Goal: Task Accomplishment & Management: Use online tool/utility

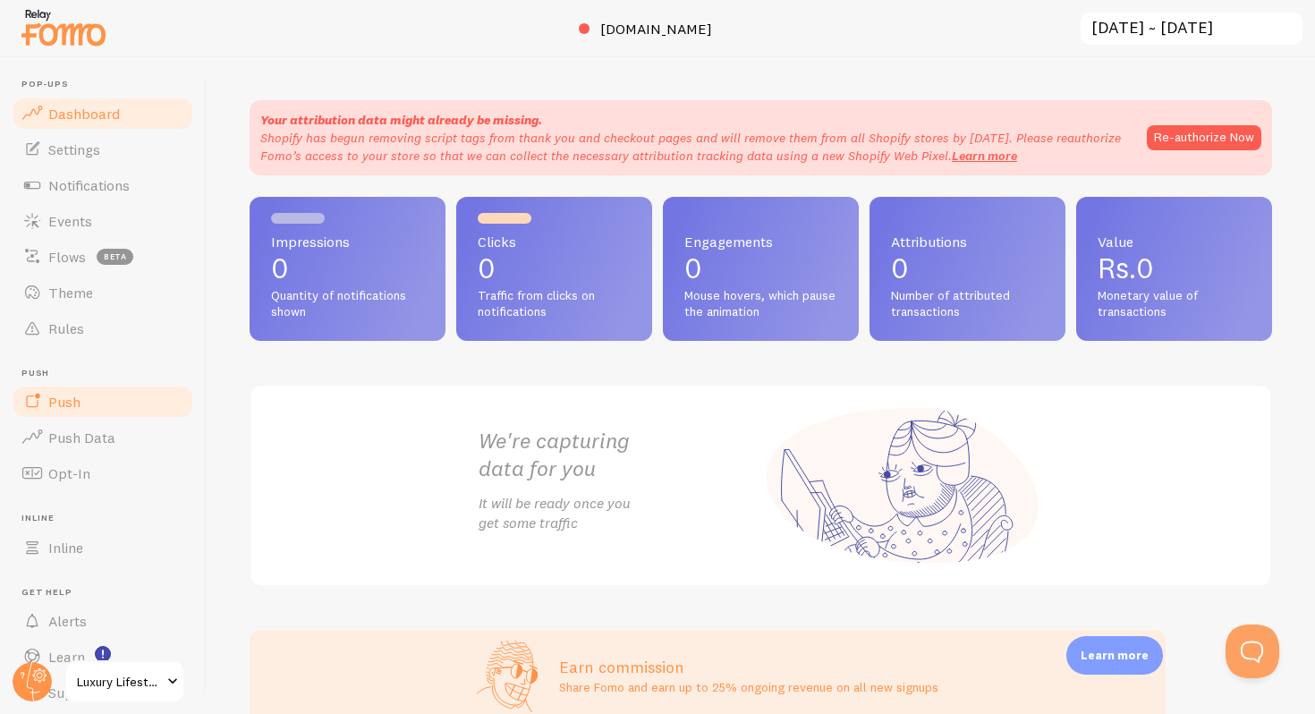
scroll to position [61, 0]
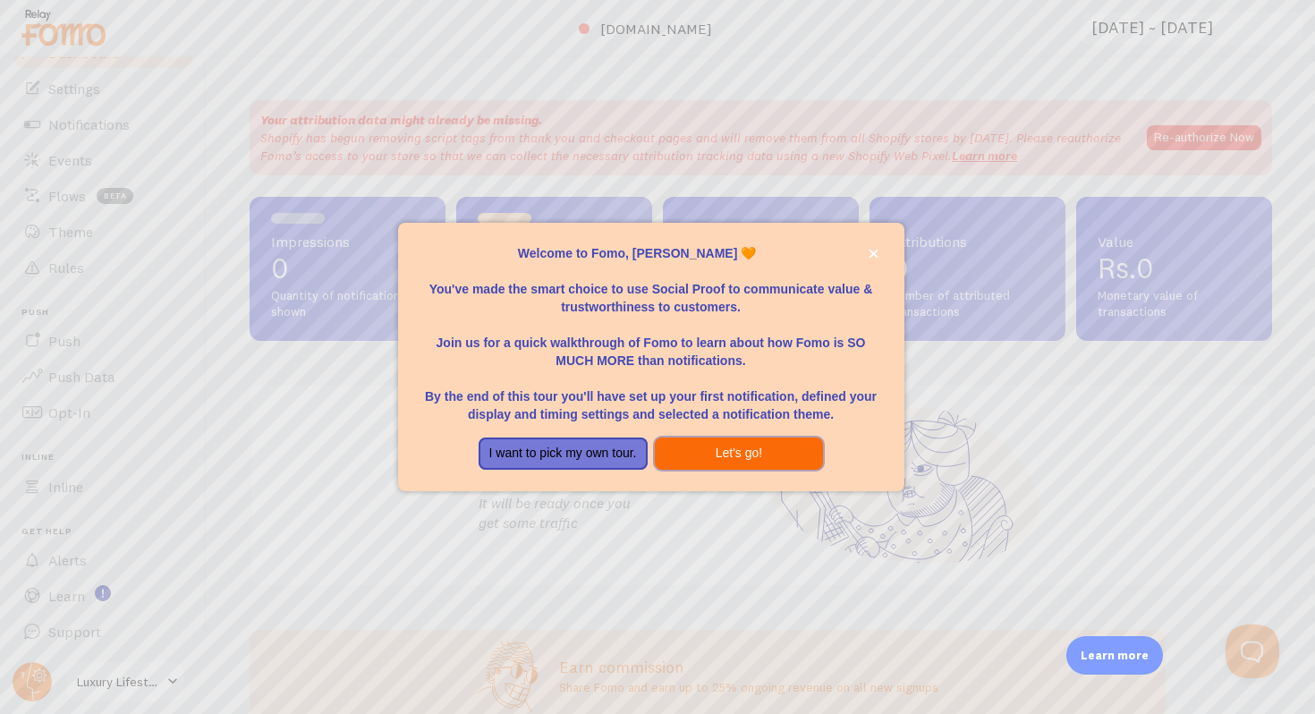
click at [693, 438] on button "Let's go!" at bounding box center [739, 454] width 169 height 32
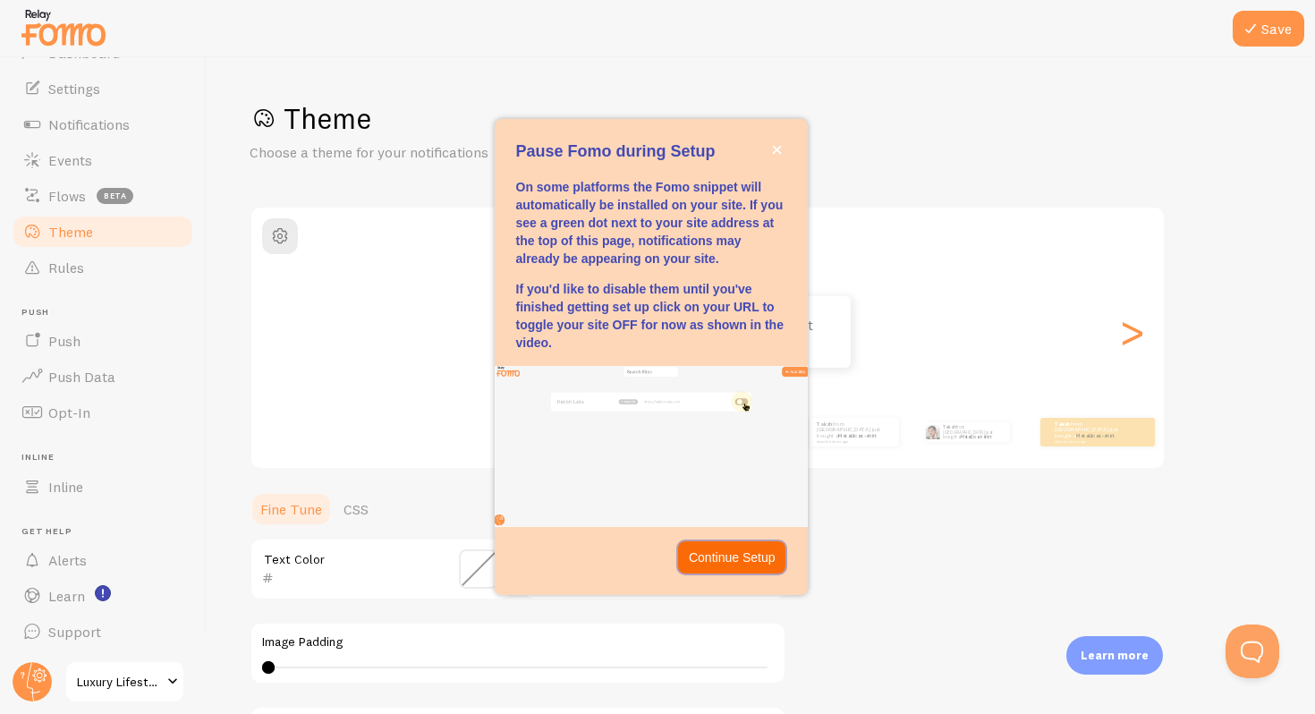
click at [729, 548] on button "Continue Setup" at bounding box center [732, 557] width 108 height 32
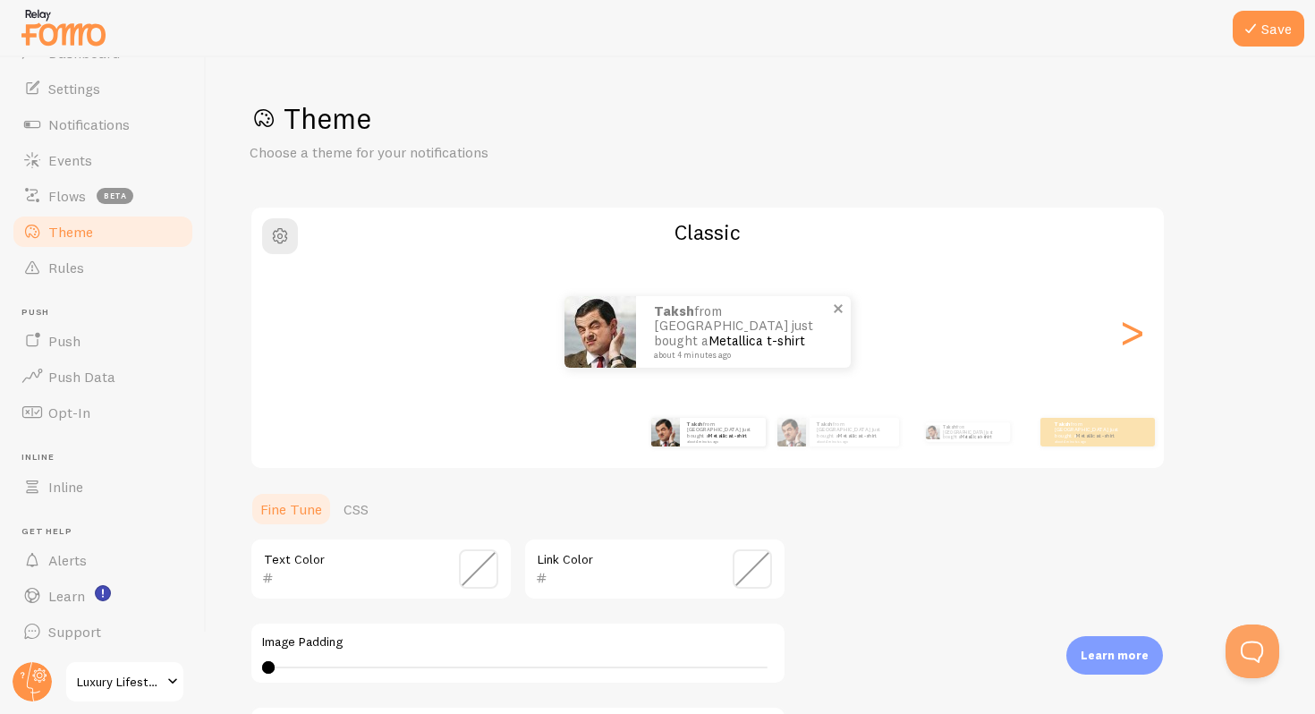
click at [702, 351] on small "about 4 minutes ago" at bounding box center [741, 355] width 174 height 9
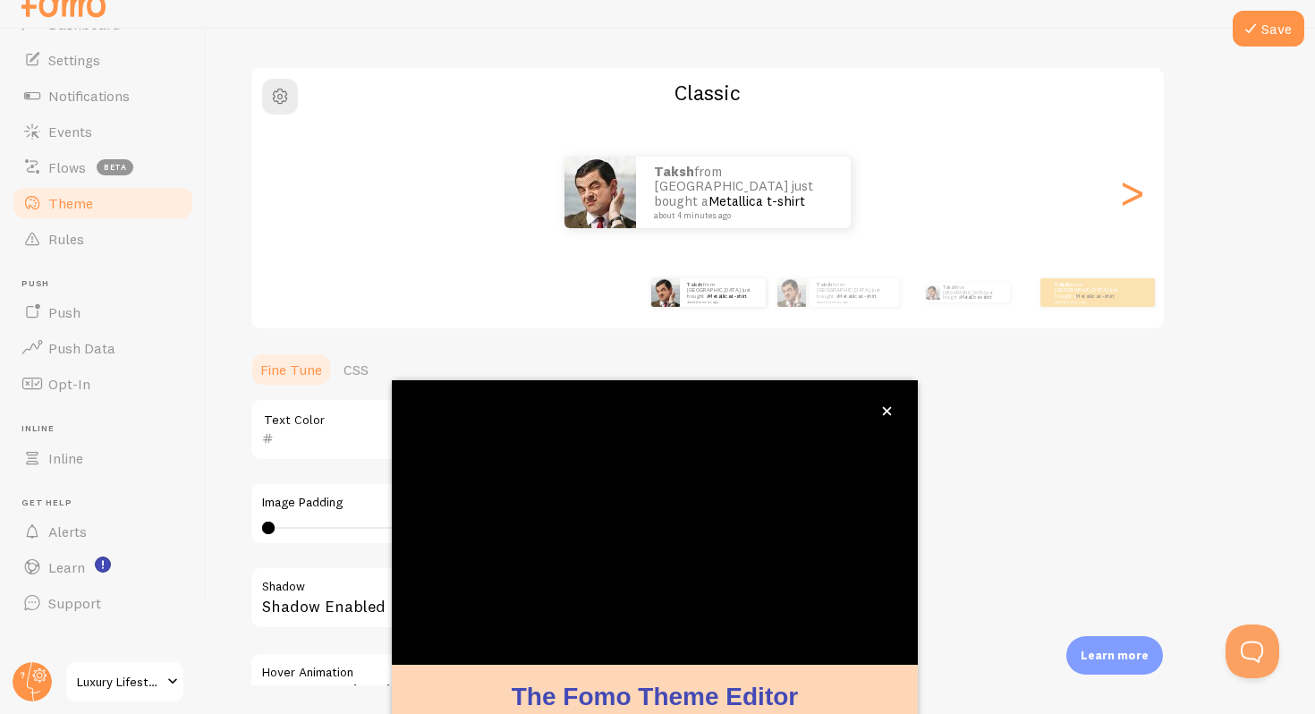
scroll to position [123, 0]
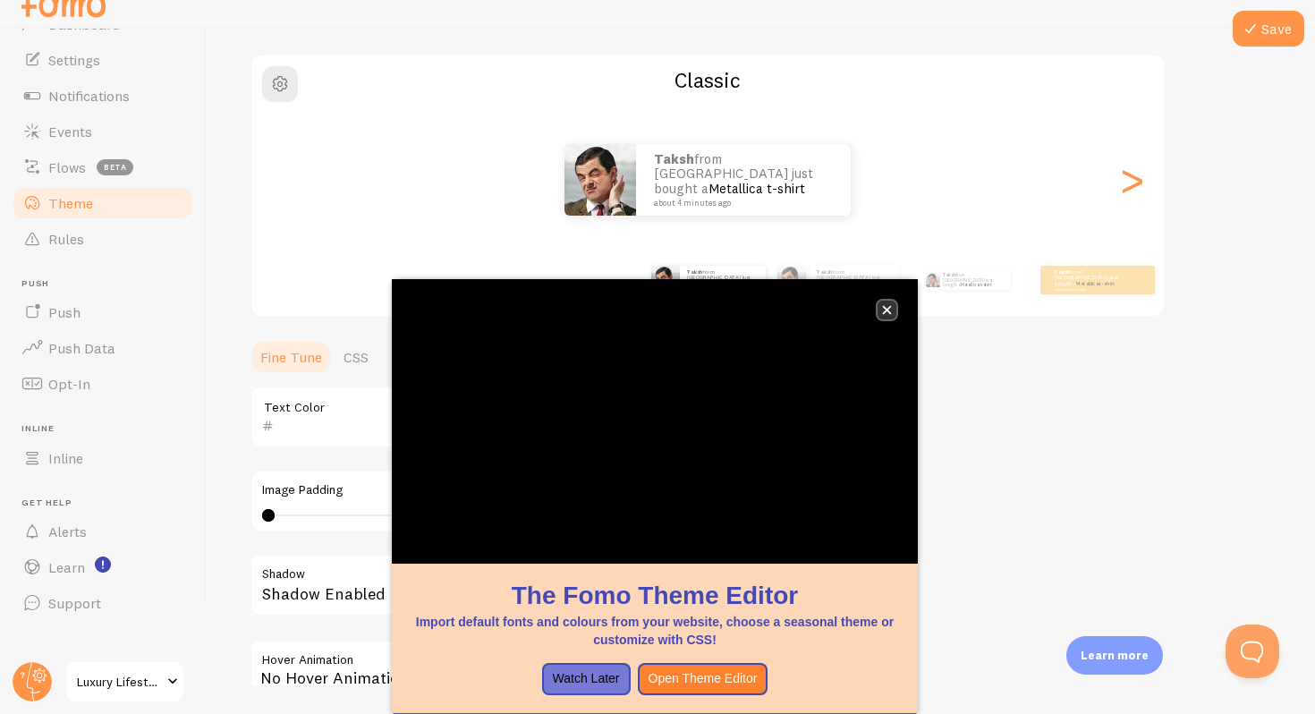
click at [884, 308] on icon "close," at bounding box center [887, 310] width 9 height 9
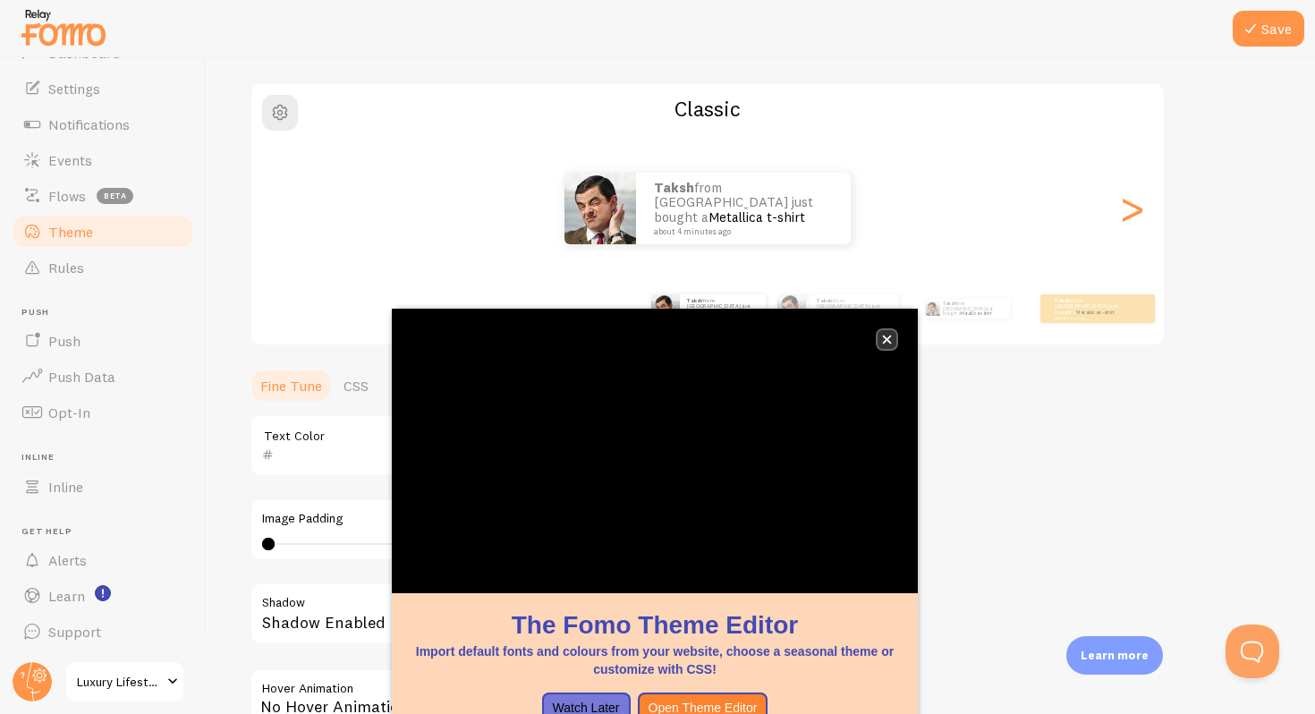
click at [881, 332] on button "close," at bounding box center [887, 339] width 19 height 19
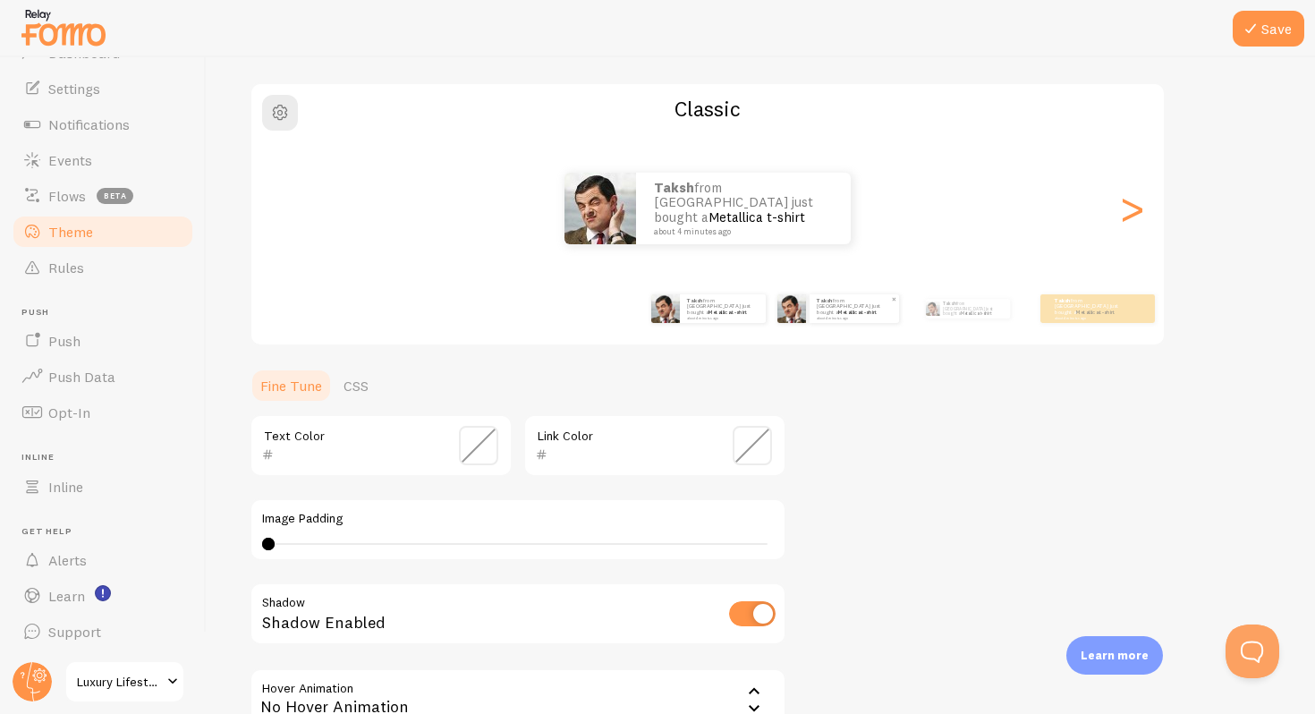
click at [803, 303] on img at bounding box center [792, 308] width 29 height 29
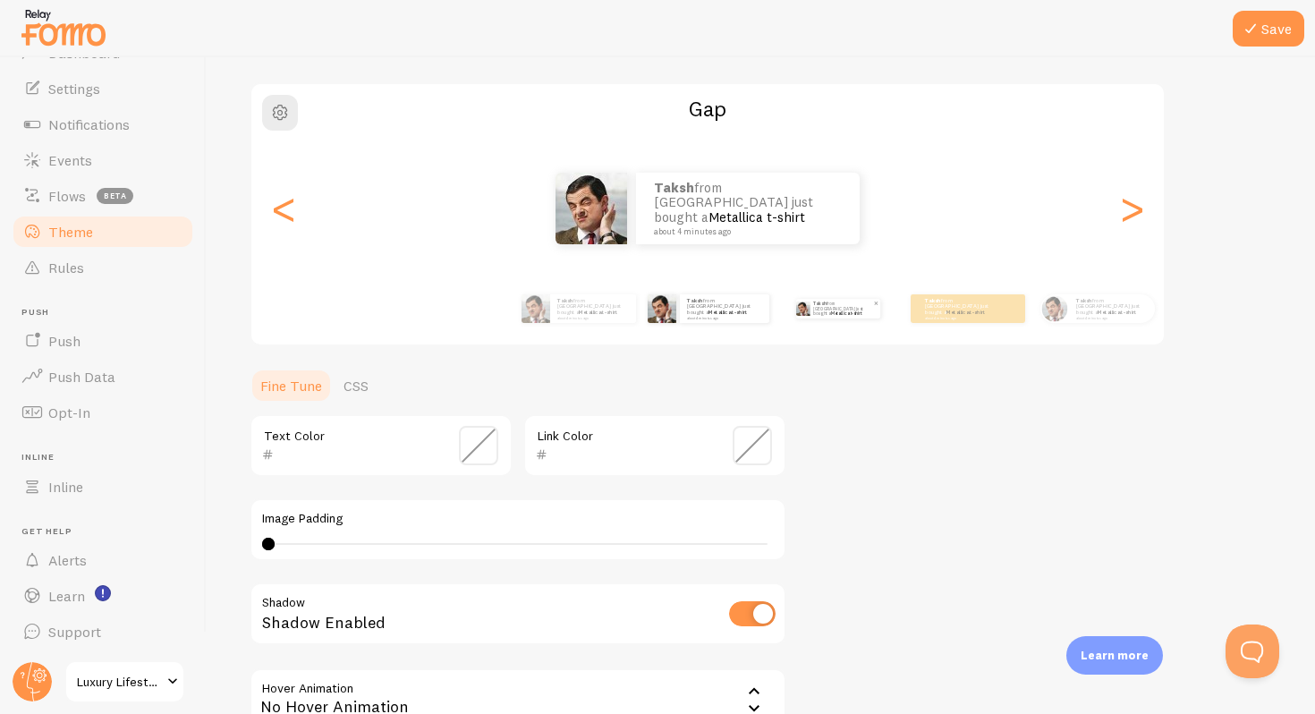
click at [855, 307] on p "Taksh from [GEOGRAPHIC_DATA] just bought a Metallica t-shirt about 4 minutes ago" at bounding box center [843, 309] width 60 height 20
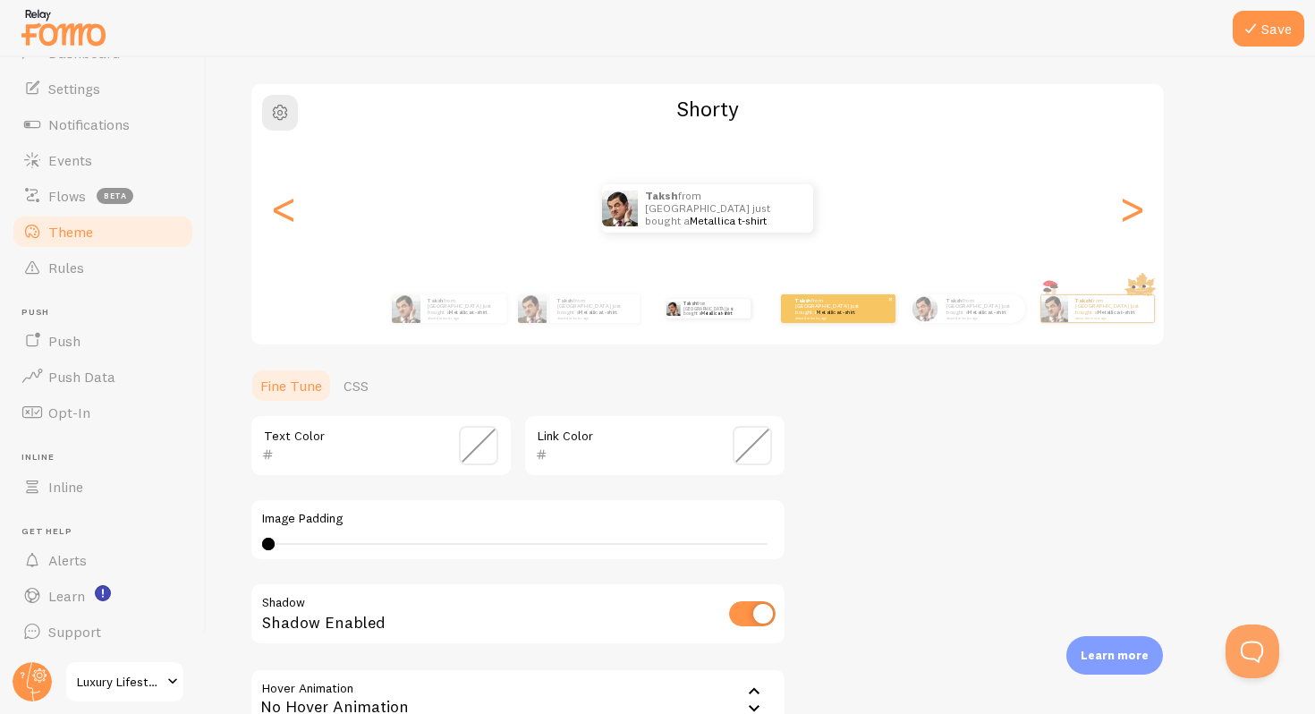
click at [887, 305] on div "Taksh from [GEOGRAPHIC_DATA] just bought a Metallica t-shirt about 4 minutes ago" at bounding box center [838, 308] width 115 height 29
click at [887, 305] on div "Taksh from [GEOGRAPHIC_DATA] just bought a Metallica t-shirt about 4 minutes ag…" at bounding box center [904, 309] width 1027 height 50
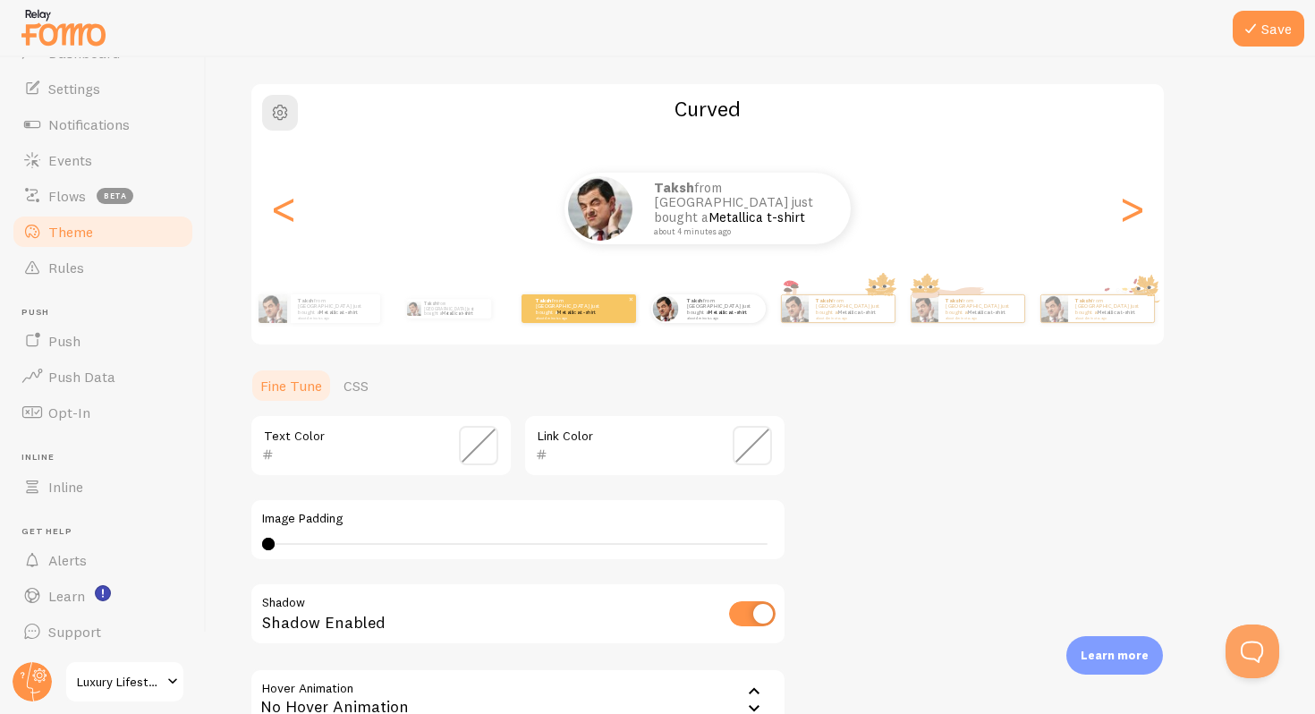
click at [628, 310] on div "Taksh from [GEOGRAPHIC_DATA] just bought a Metallica t-shirt about 4 minutes ago" at bounding box center [579, 308] width 115 height 29
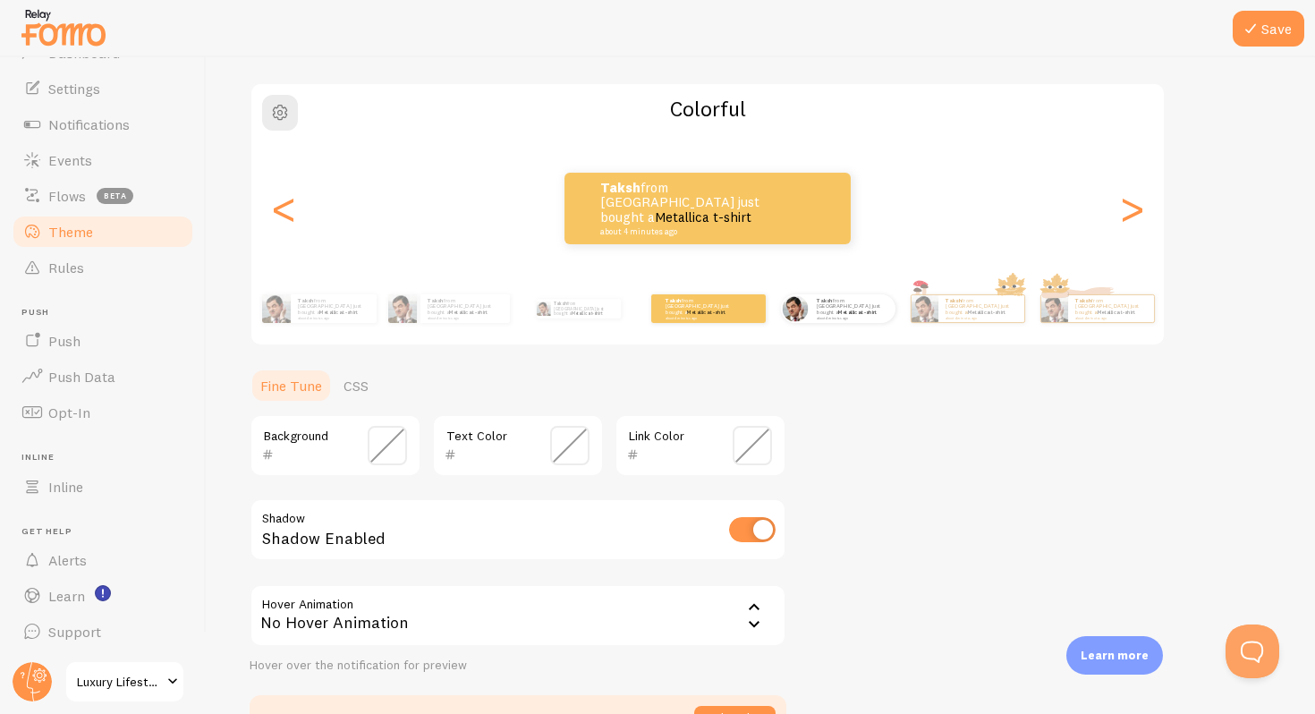
click at [840, 326] on div "Taksh from [GEOGRAPHIC_DATA] just bought a Metallica t-shirt about 4 minutes ago" at bounding box center [837, 309] width 115 height 50
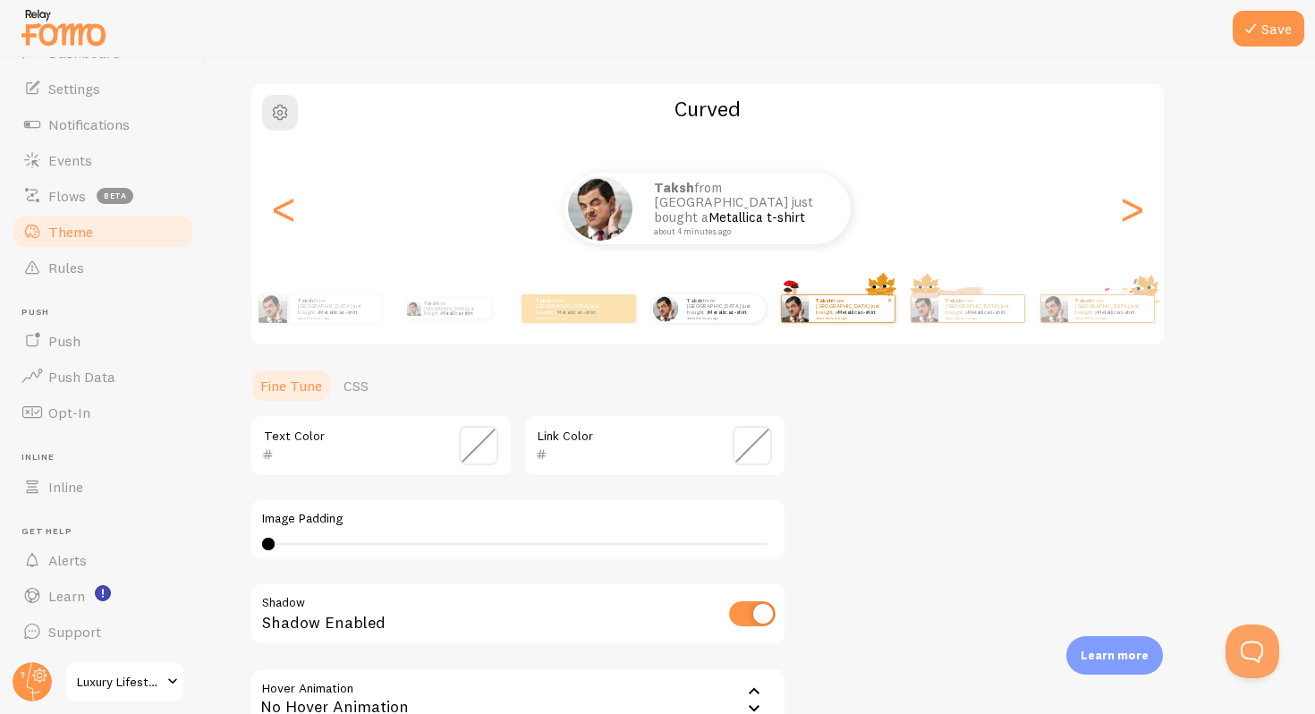
click at [856, 305] on p "Taksh from [GEOGRAPHIC_DATA] just bought a Metallica t-shirt about 4 minutes ago" at bounding box center [852, 308] width 72 height 22
type input "0"
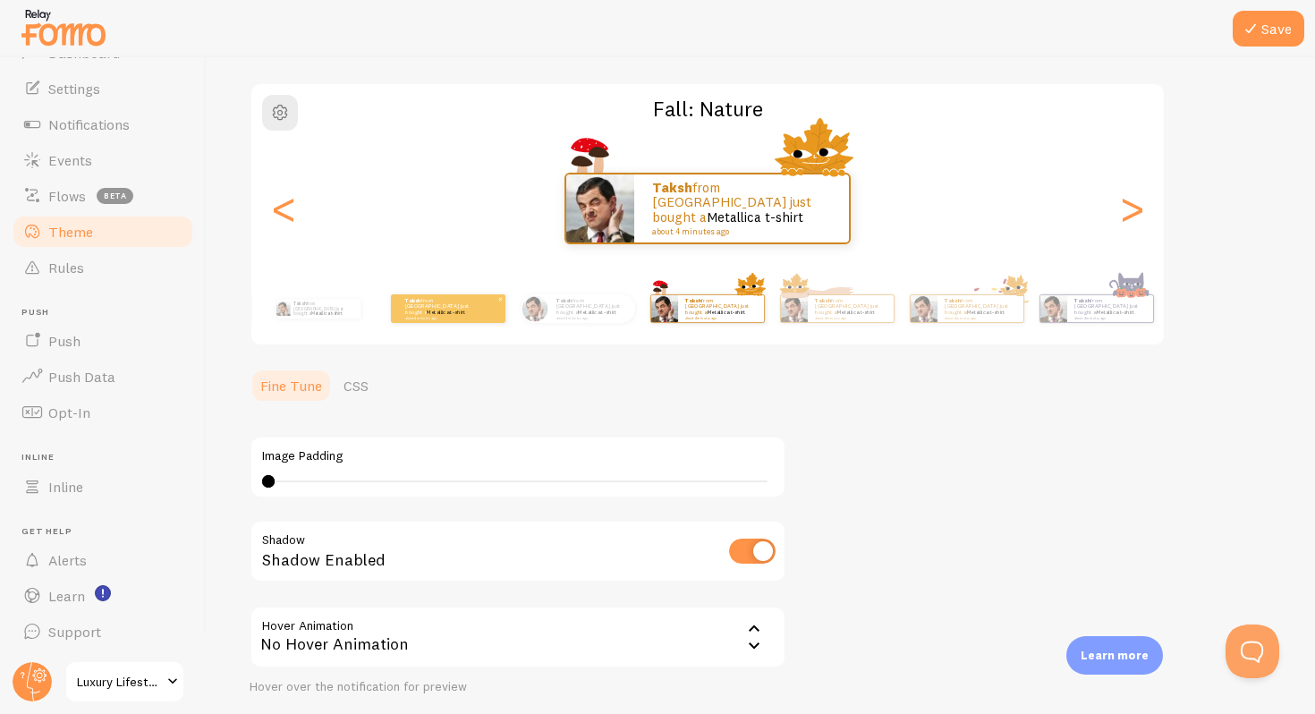
click at [487, 318] on div "Taksh from [GEOGRAPHIC_DATA] just bought a Metallica t-shirt about 4 minutes ago" at bounding box center [448, 308] width 115 height 29
